Goal: Information Seeking & Learning: Learn about a topic

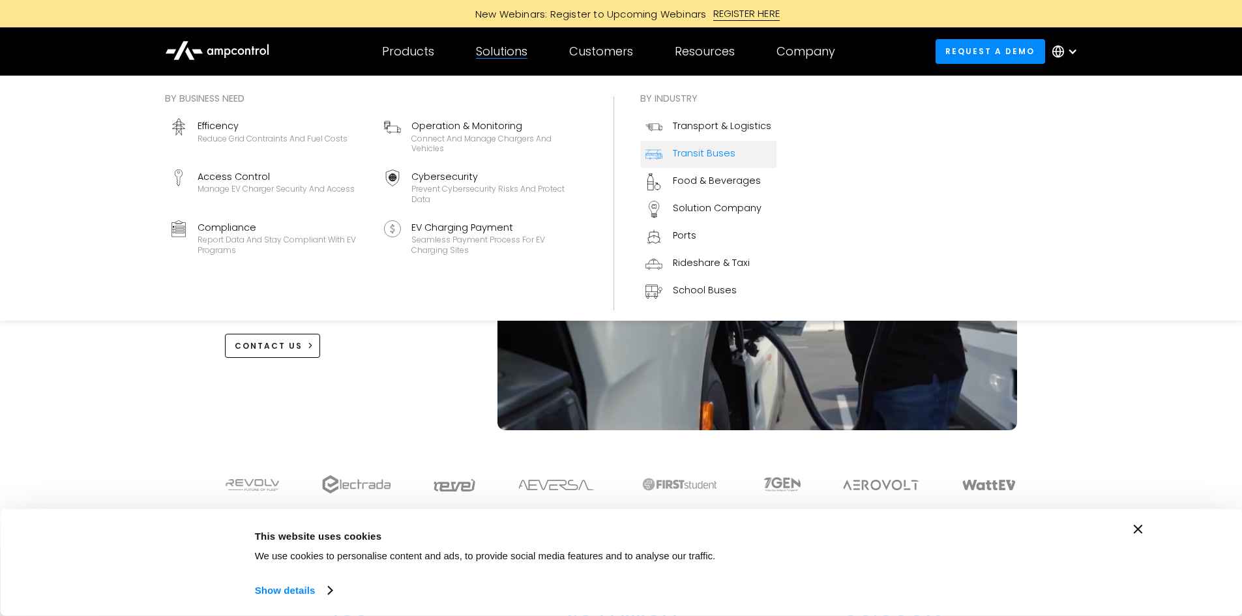
click at [684, 149] on div "Transit Buses" at bounding box center [704, 153] width 63 height 14
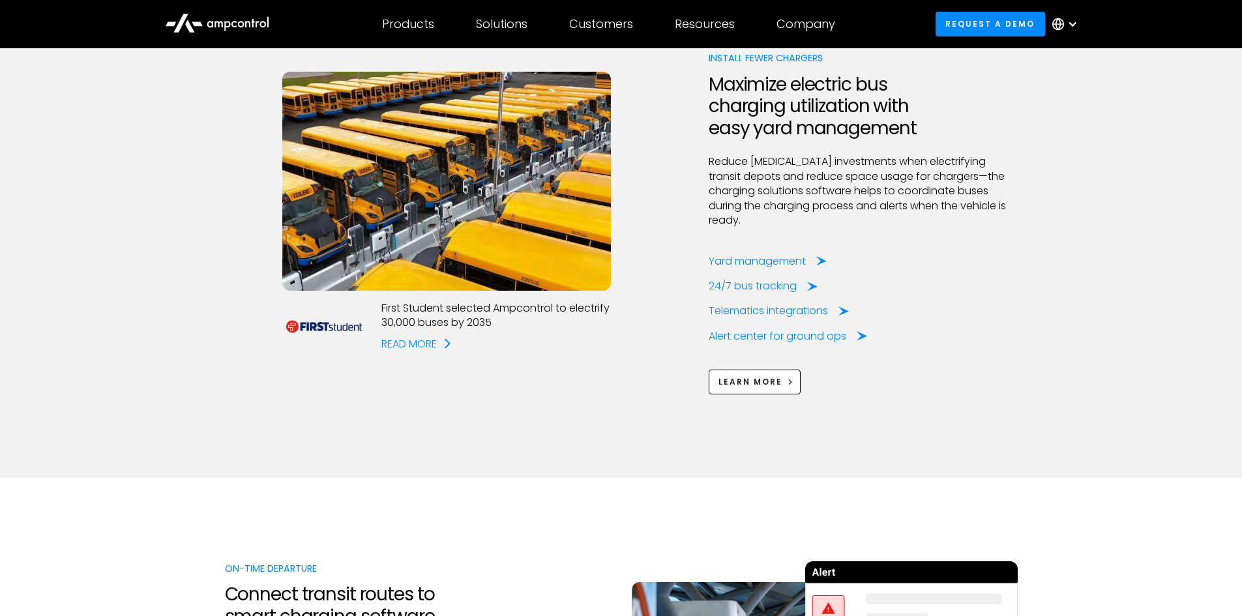
scroll to position [1565, 0]
click at [762, 255] on div "Yard management" at bounding box center [760, 262] width 97 height 14
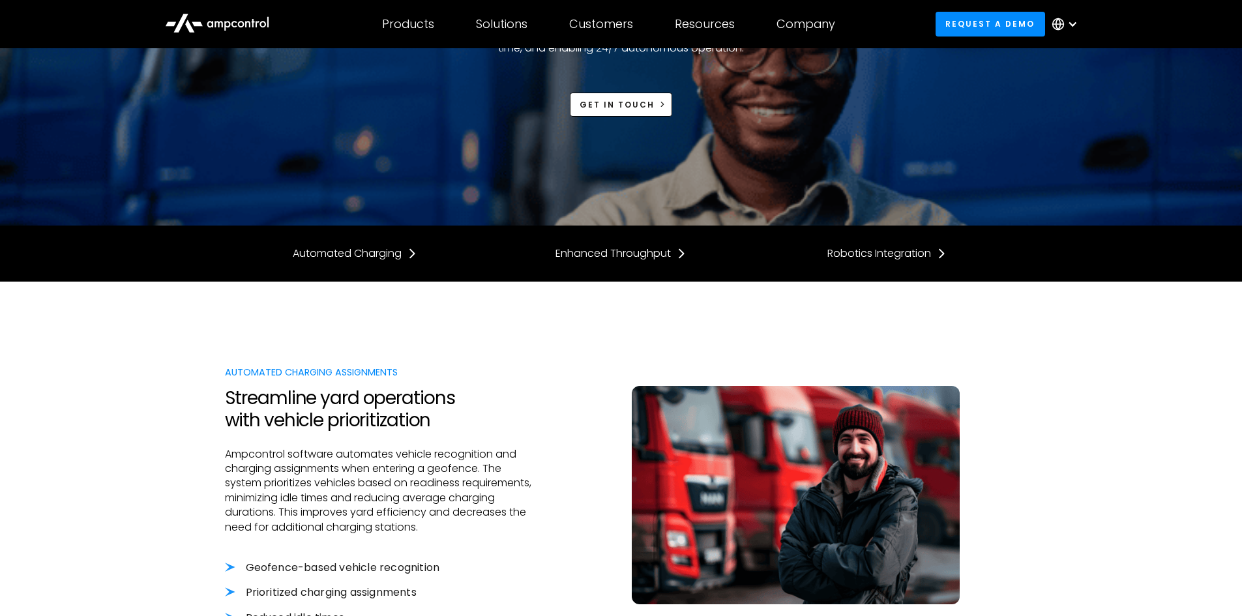
scroll to position [130, 0]
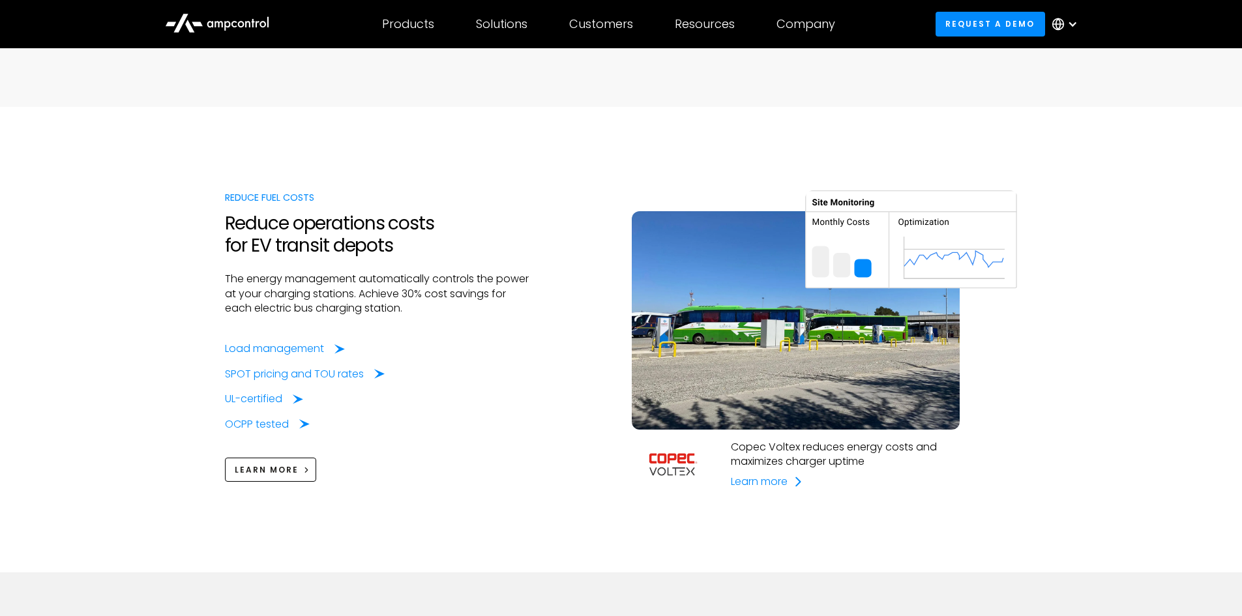
scroll to position [978, 0]
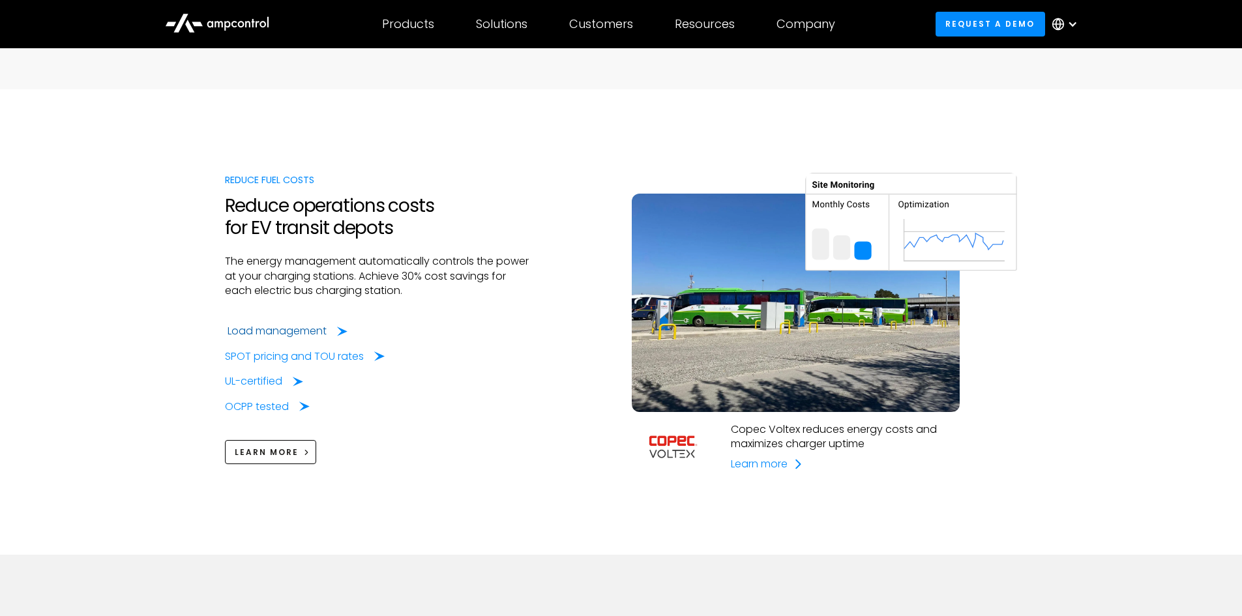
click at [245, 328] on div "Load management" at bounding box center [277, 331] width 99 height 14
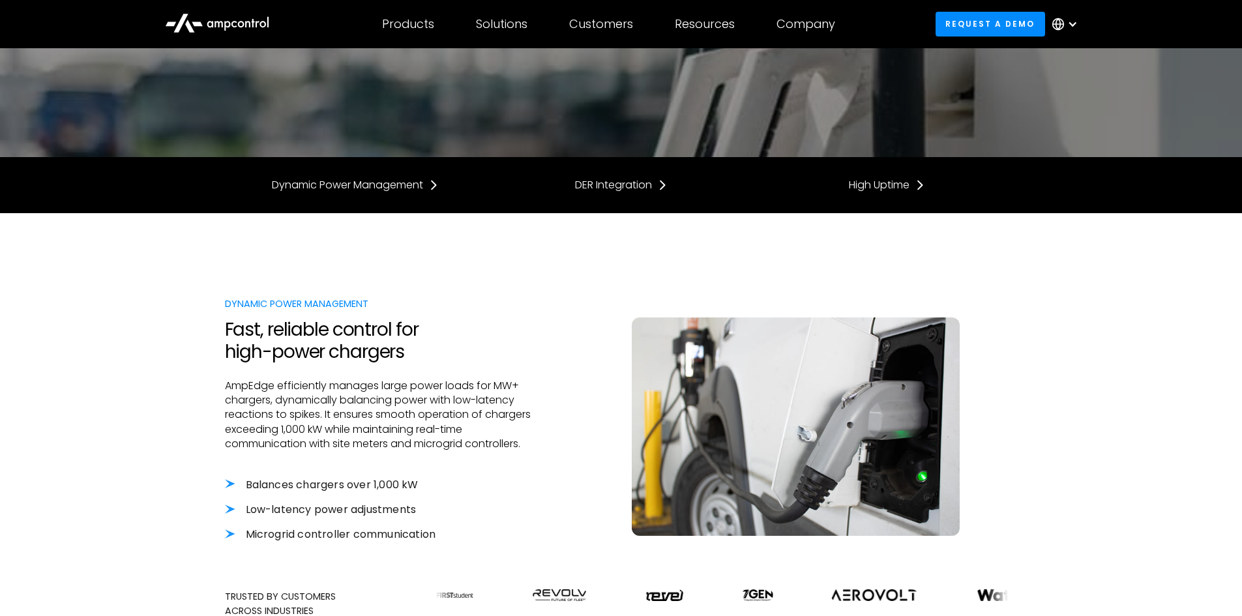
scroll to position [196, 0]
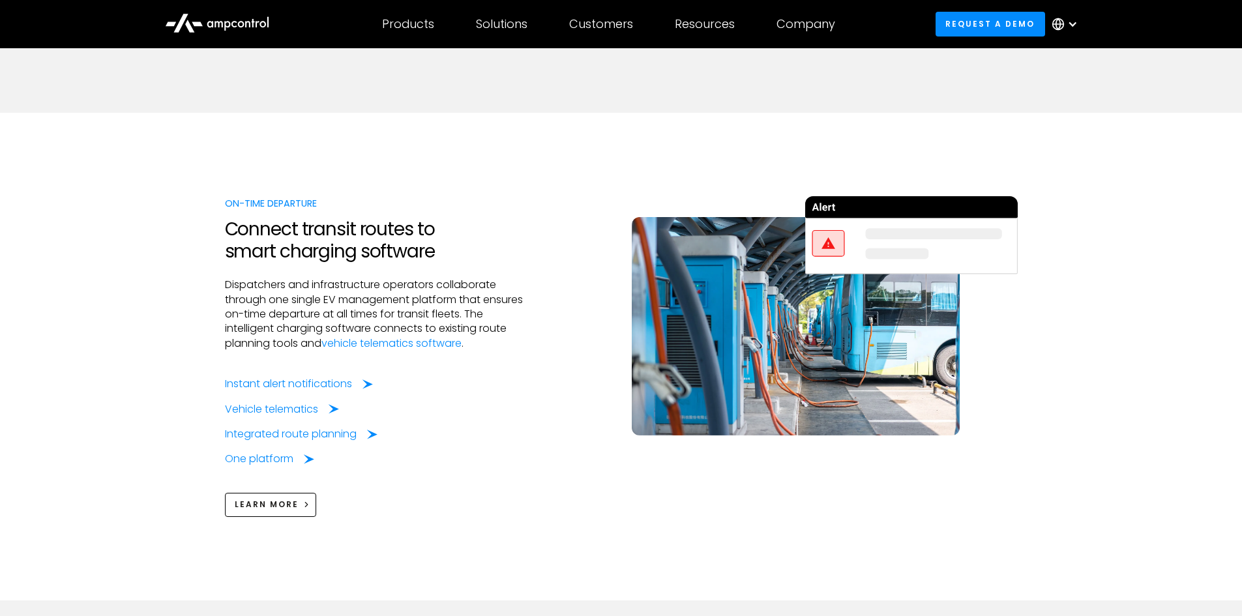
scroll to position [1957, 0]
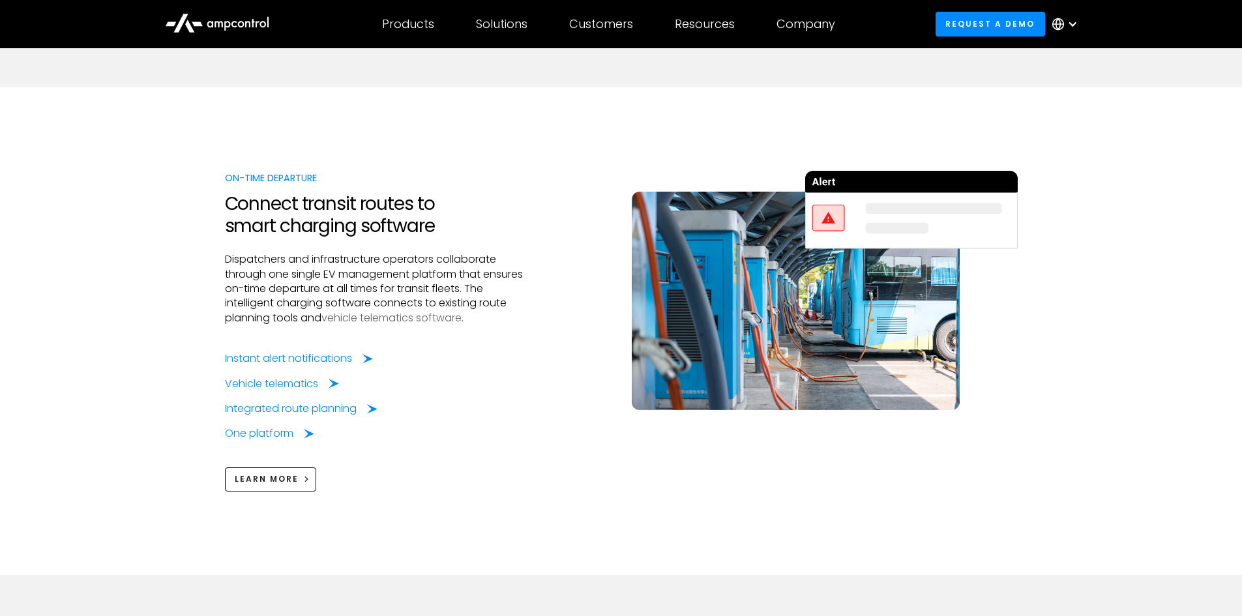
click at [391, 310] on link "vehicle telematics software" at bounding box center [392, 317] width 140 height 15
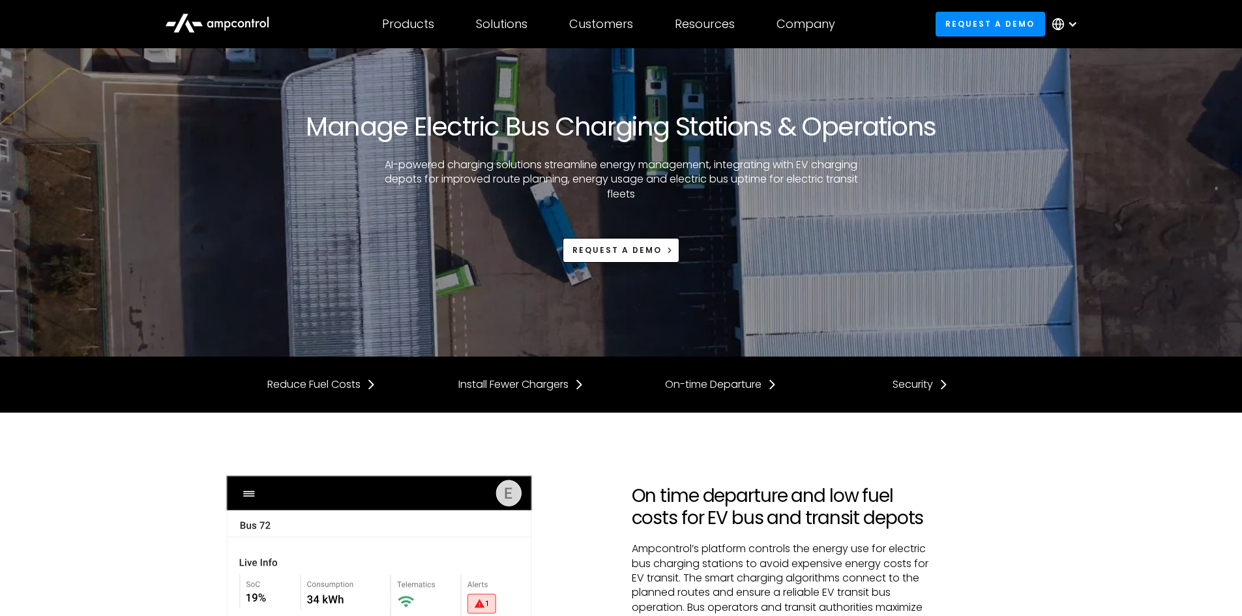
scroll to position [1957, 0]
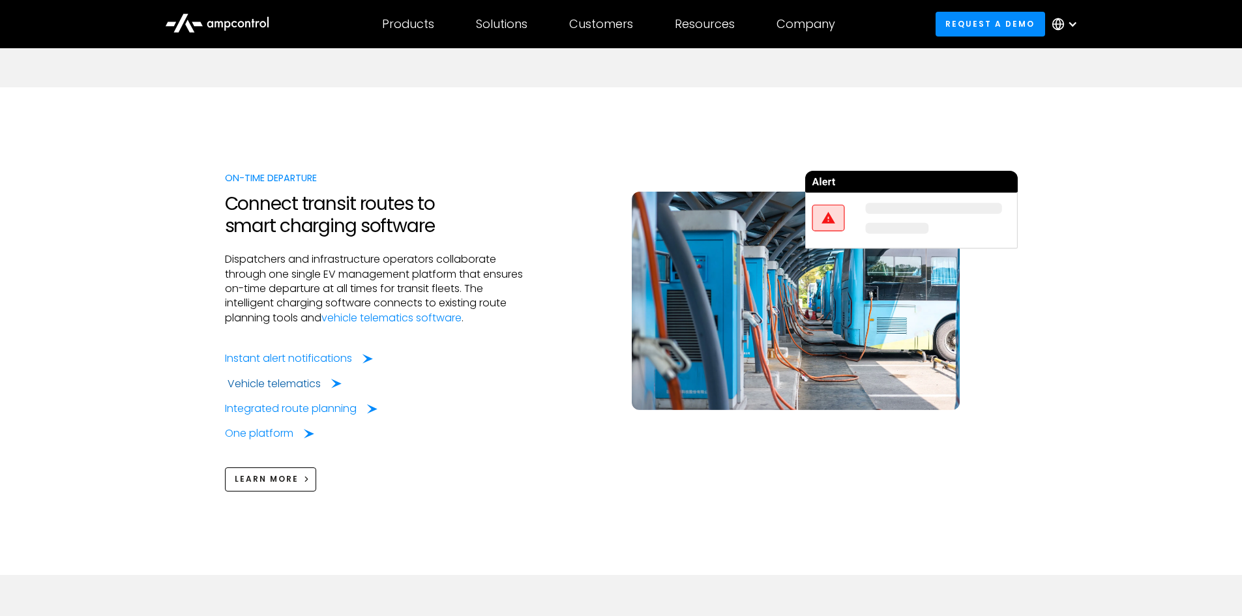
click at [294, 377] on div "Vehicle telematics" at bounding box center [274, 384] width 93 height 14
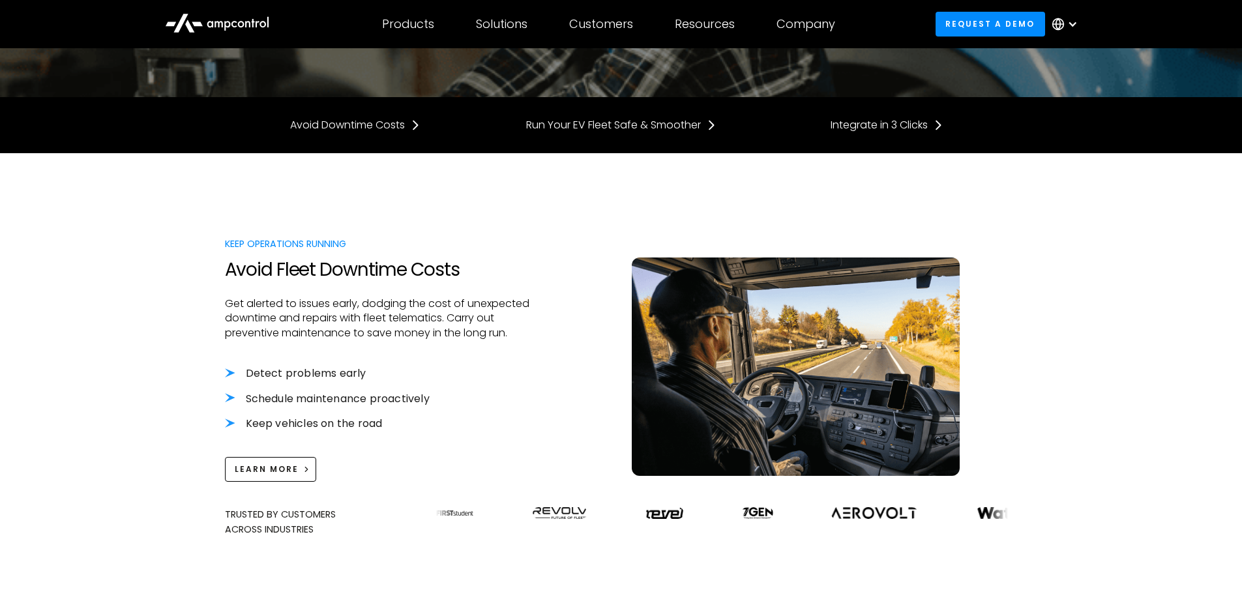
scroll to position [261, 0]
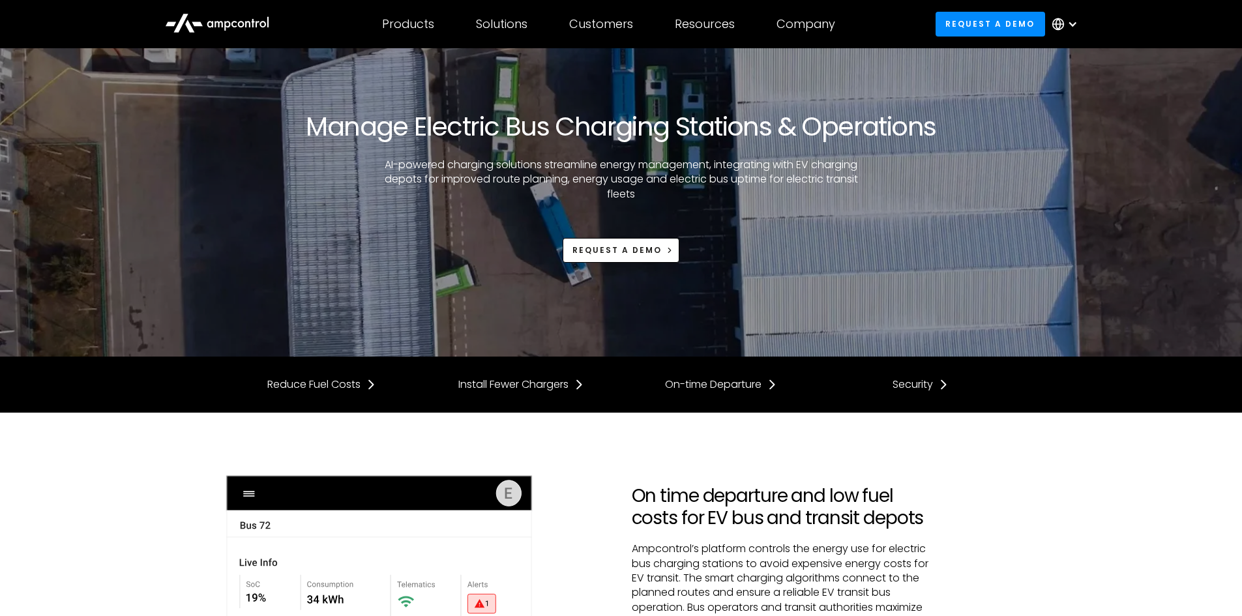
scroll to position [1957, 0]
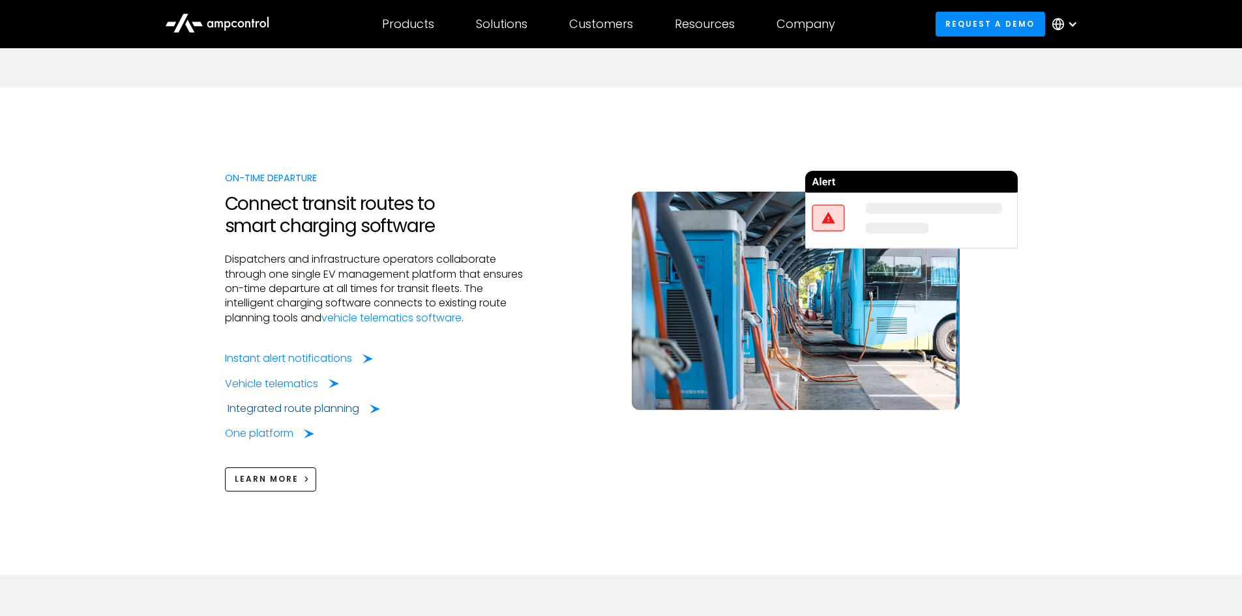
click at [327, 402] on div "Integrated route planning" at bounding box center [294, 409] width 132 height 14
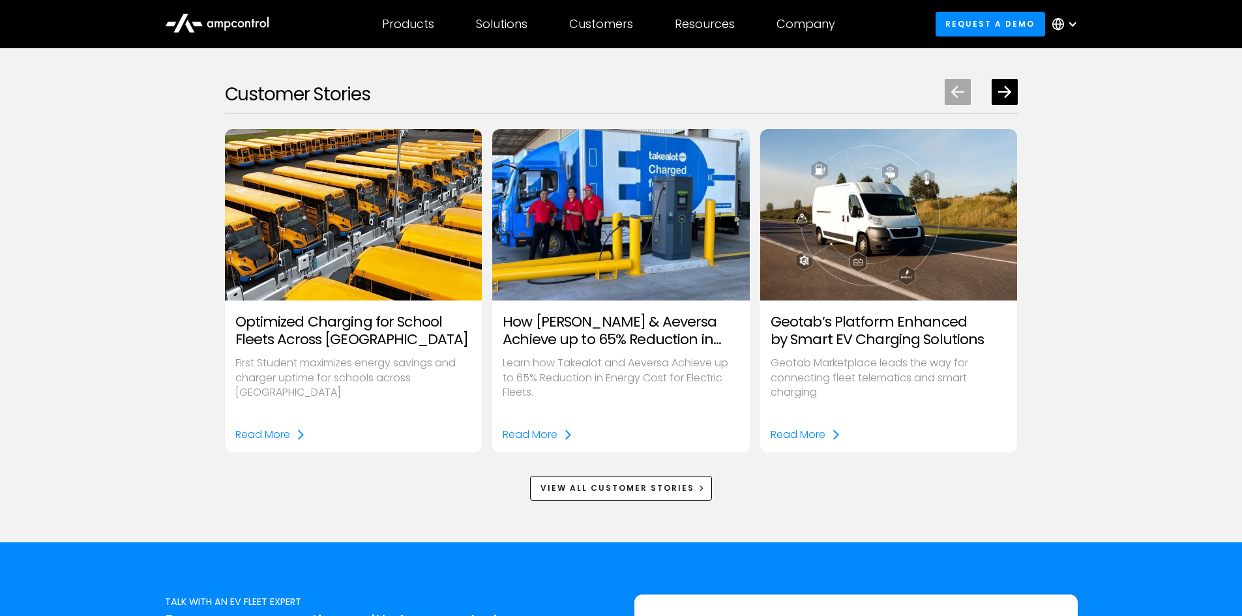
scroll to position [1565, 0]
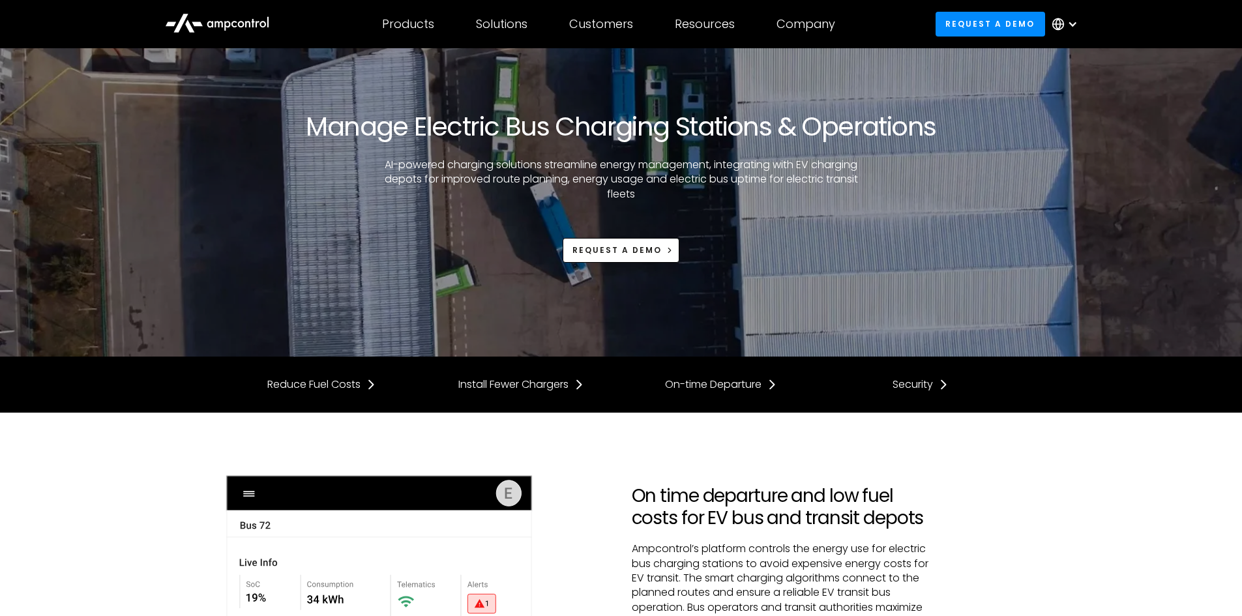
scroll to position [1957, 0]
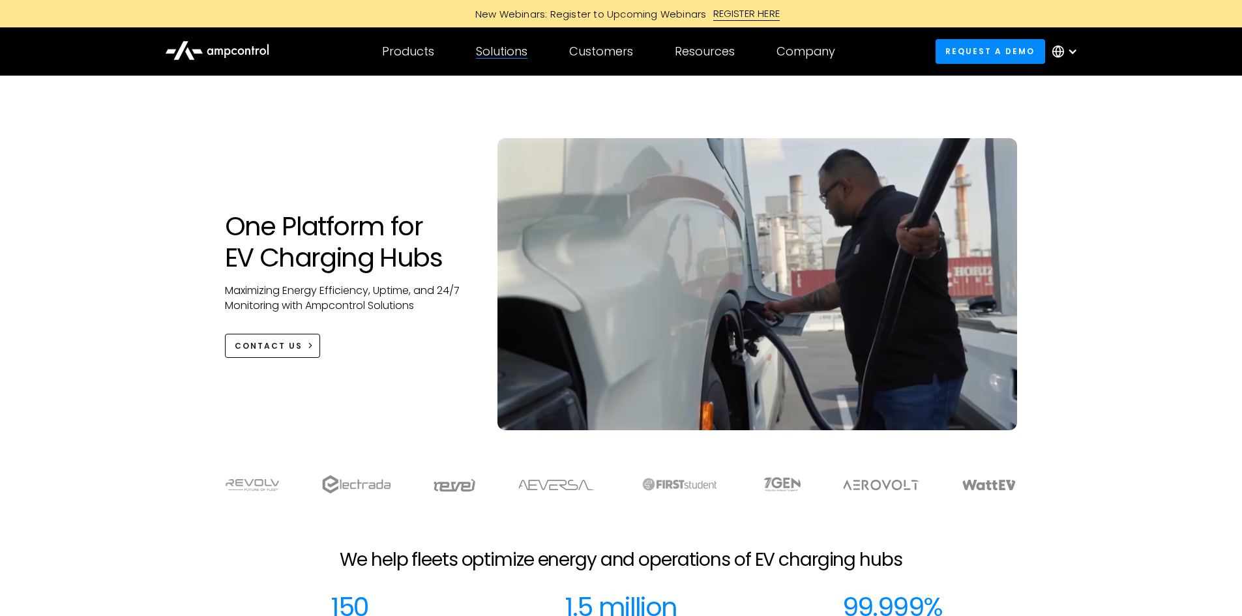
drag, startPoint x: 509, startPoint y: 49, endPoint x: 416, endPoint y: 50, distance: 92.6
click at [416, 50] on div "Products" at bounding box center [408, 51] width 52 height 14
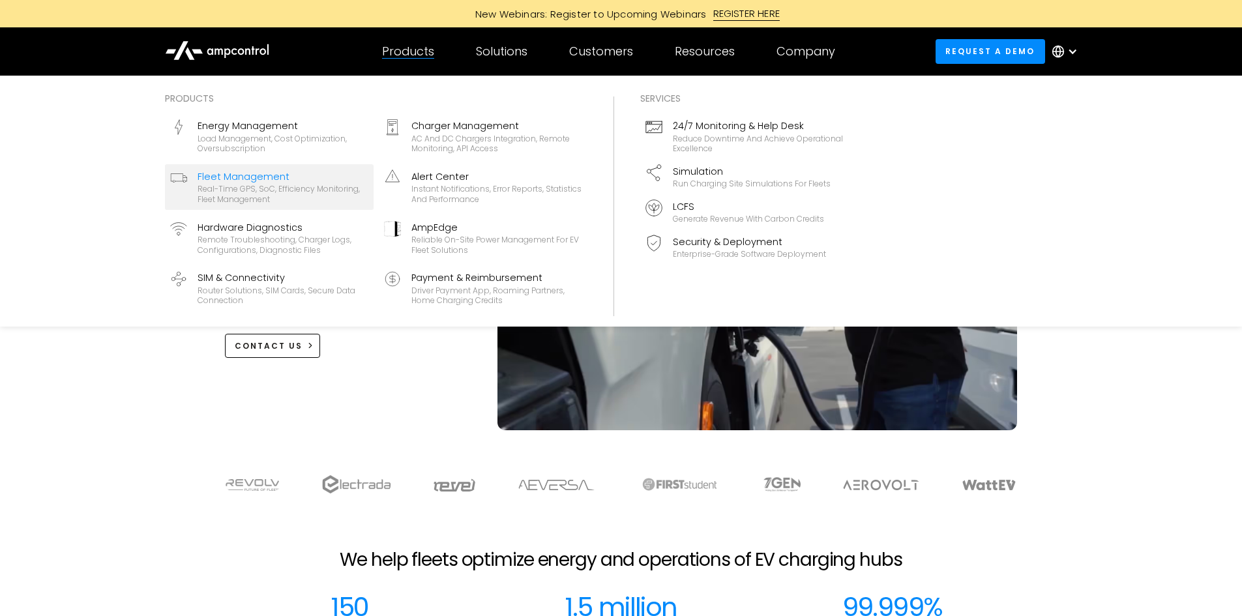
click at [255, 179] on div "Fleet Management" at bounding box center [283, 177] width 171 height 14
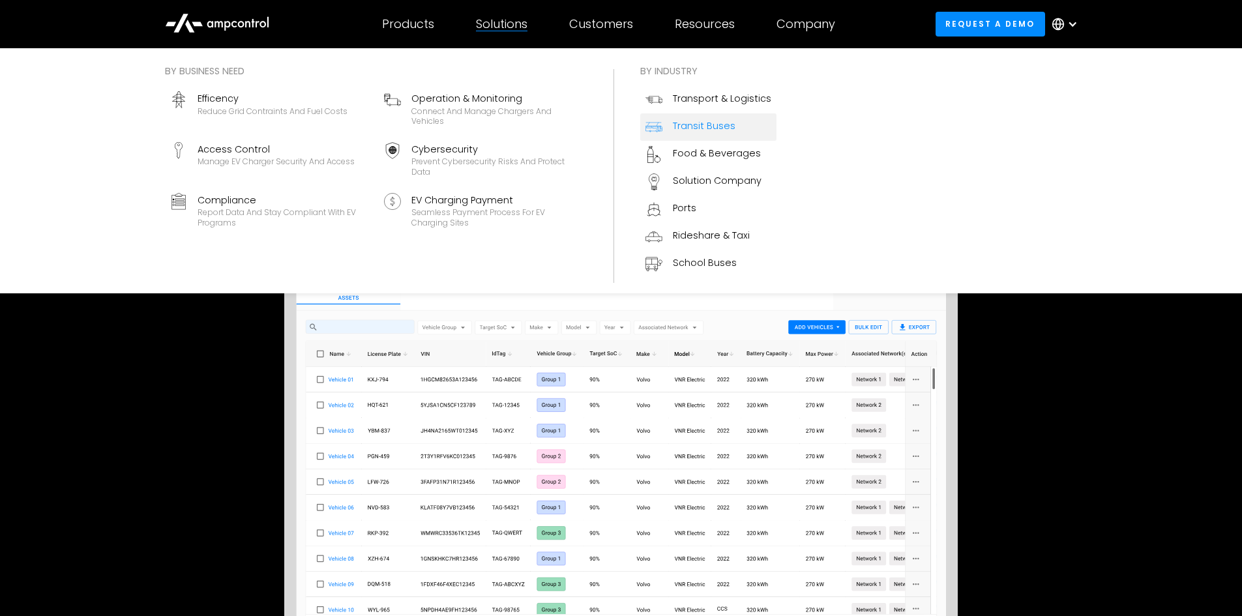
click at [690, 122] on div "Transit Buses" at bounding box center [704, 126] width 63 height 14
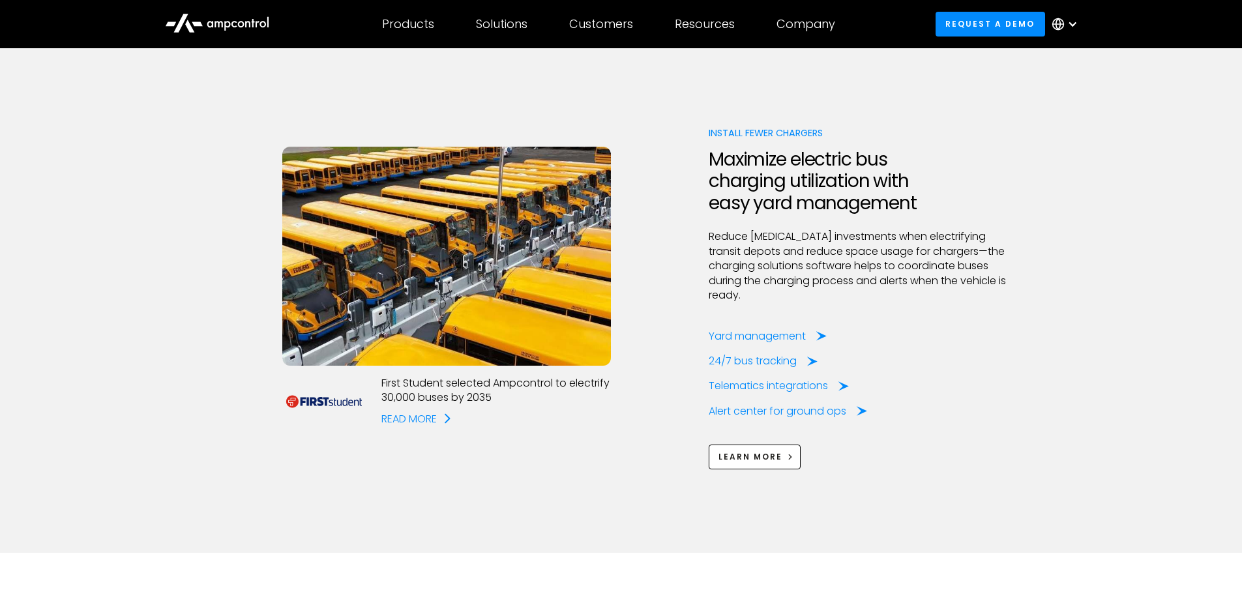
scroll to position [1500, 0]
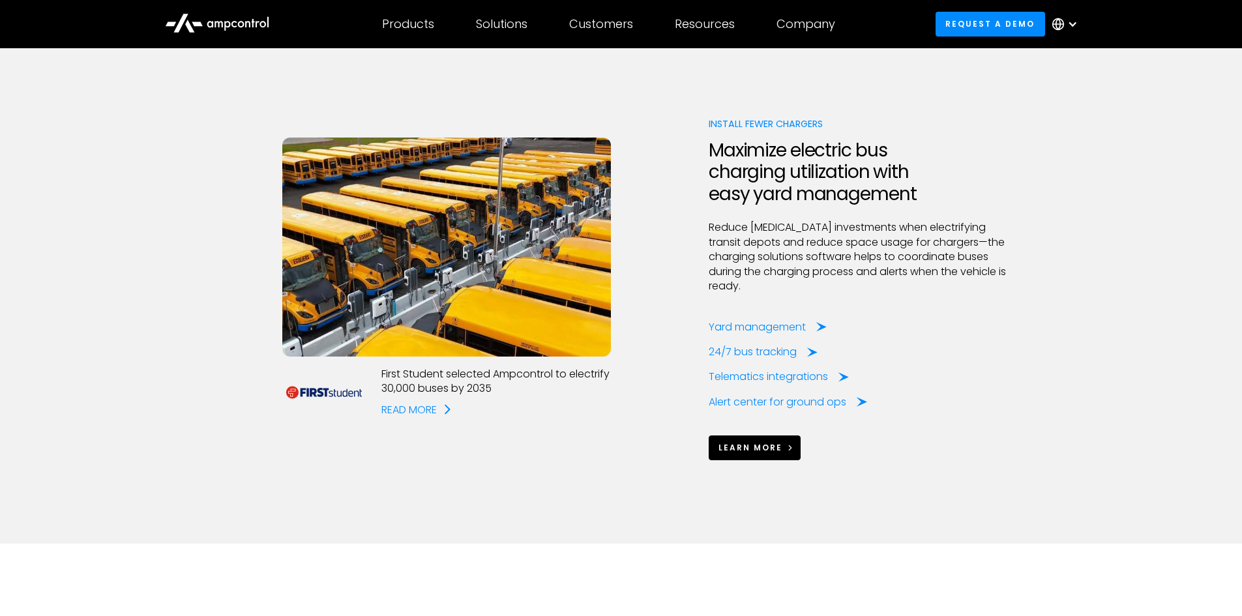
click at [757, 442] on span "Learn More" at bounding box center [751, 447] width 64 height 11
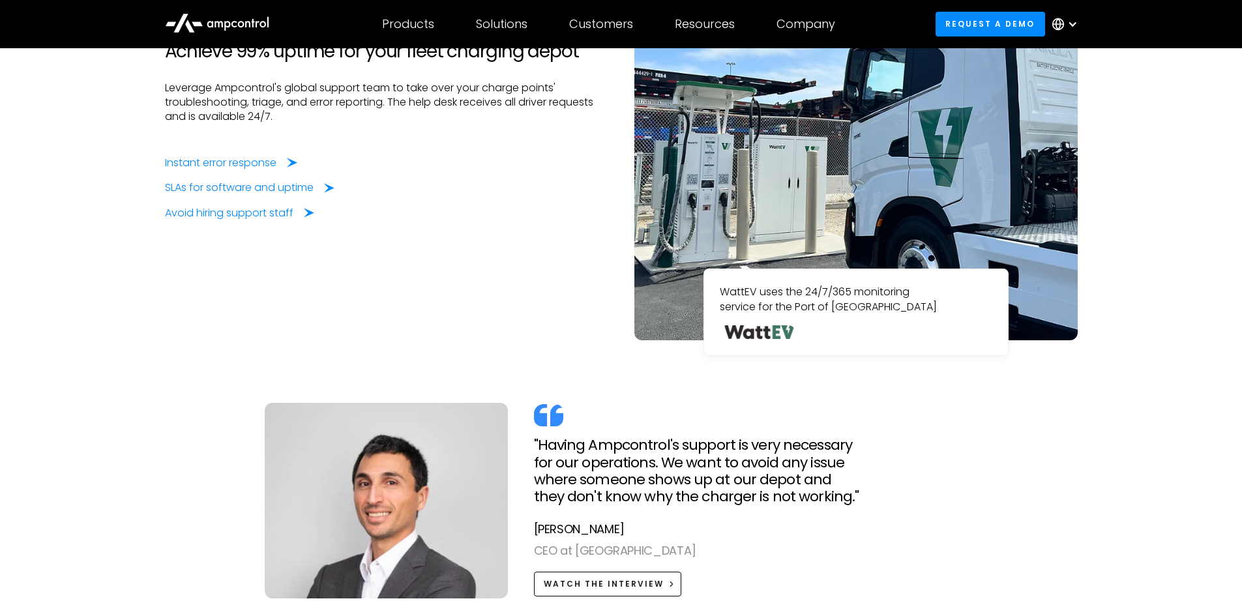
scroll to position [2870, 0]
